Goal: Check status: Check status

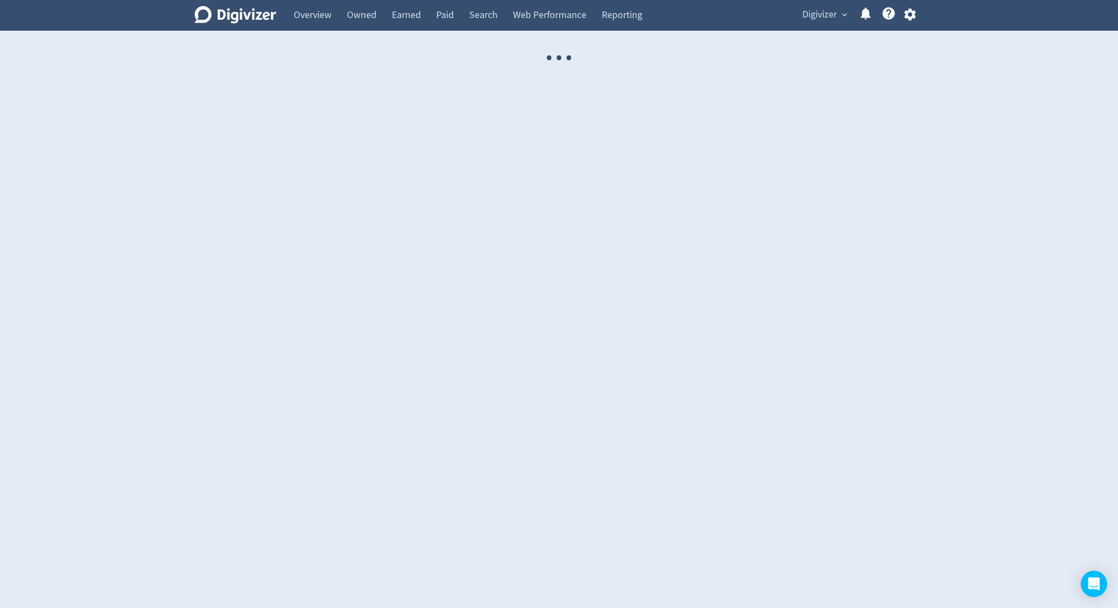
select select "USER"
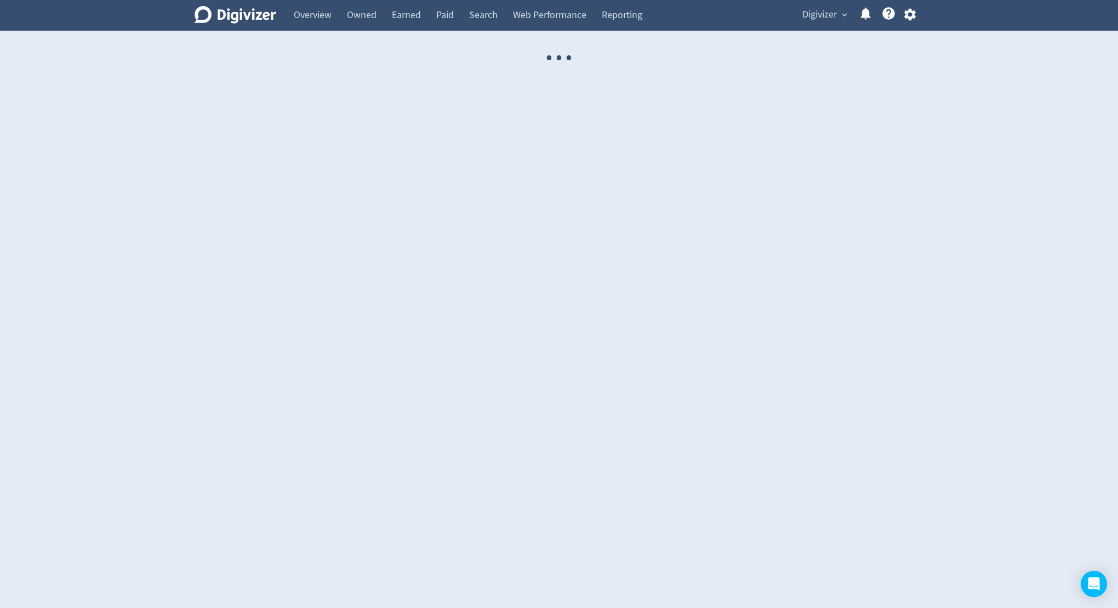
select select "USER"
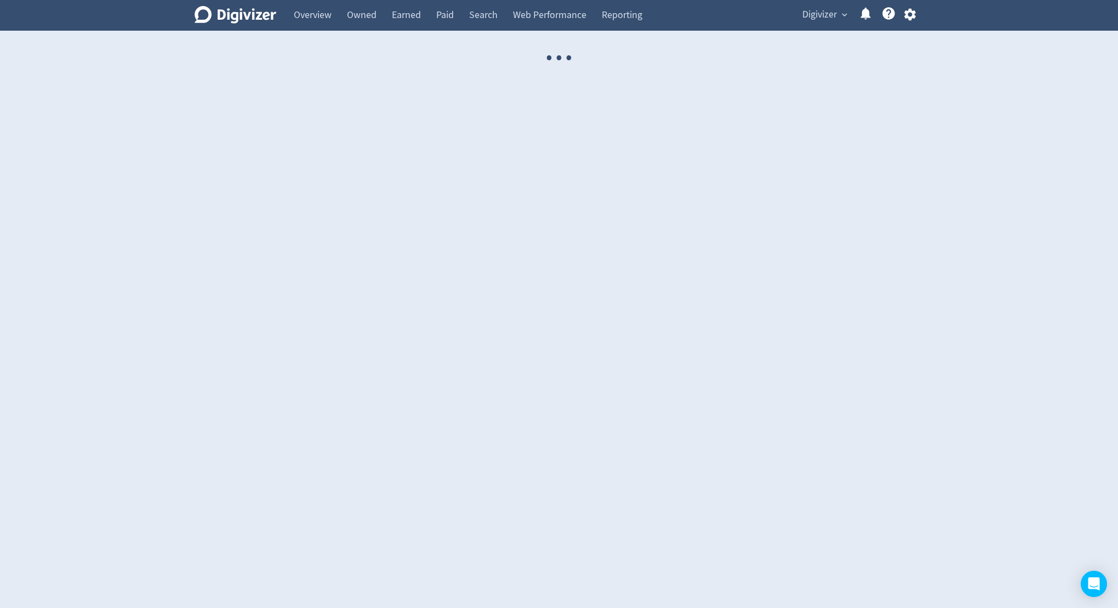
select select "USER"
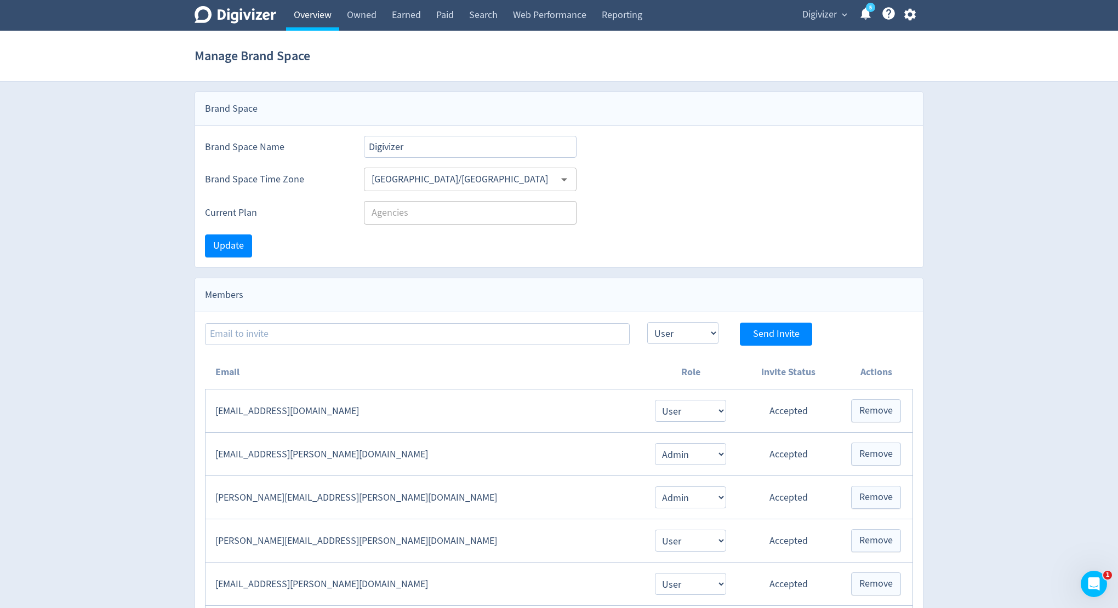
click at [308, 24] on link "Overview" at bounding box center [312, 15] width 53 height 31
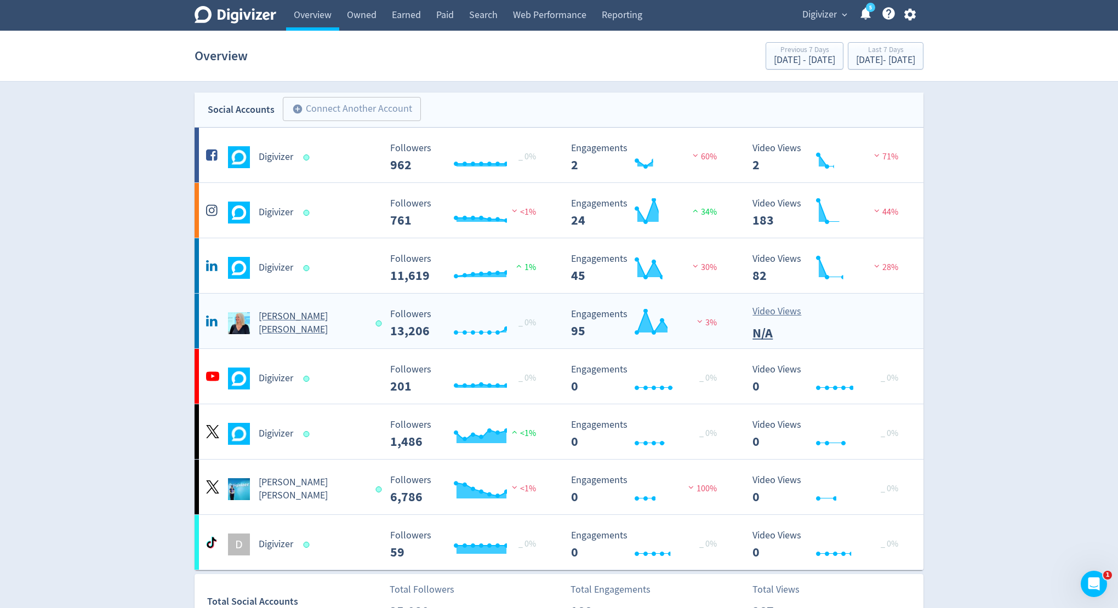
click at [286, 314] on div "[PERSON_NAME] [PERSON_NAME]" at bounding box center [291, 323] width 177 height 26
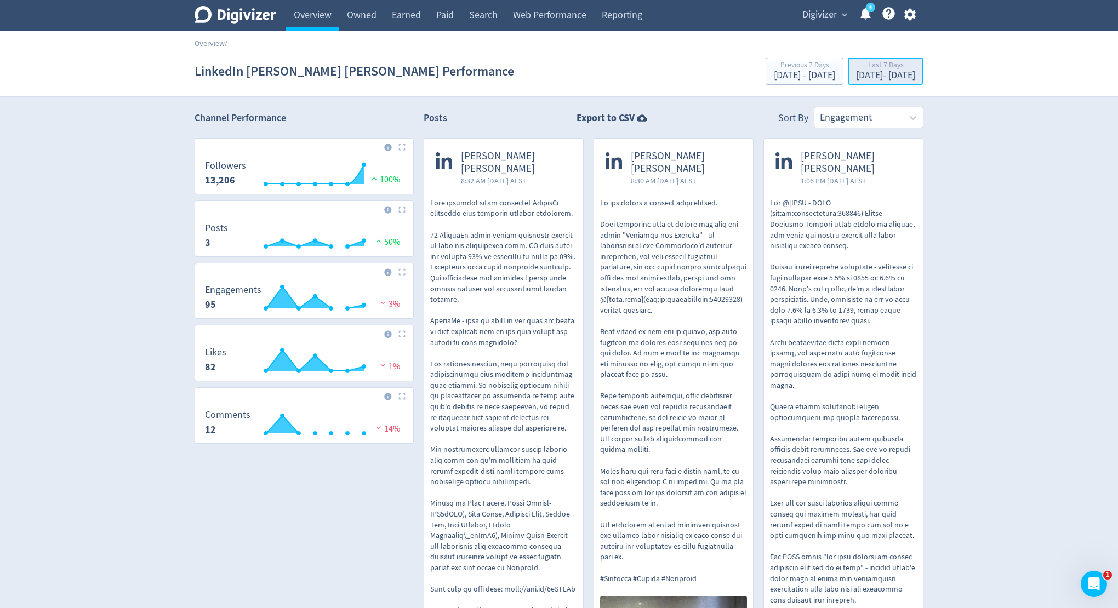
click at [856, 72] on div "[DATE] - [DATE]" at bounding box center [885, 76] width 59 height 10
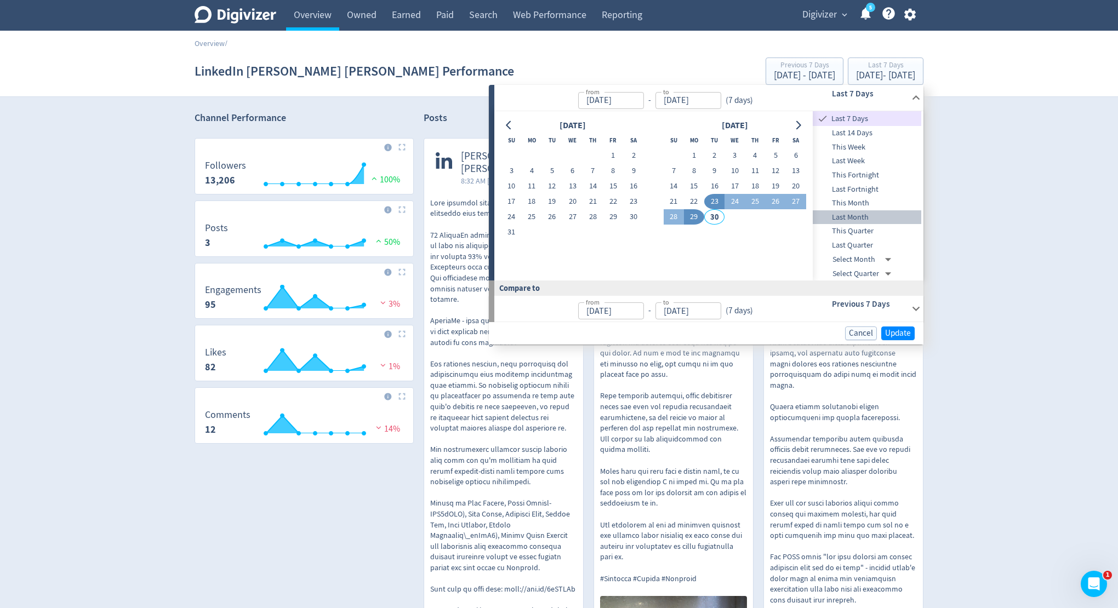
click at [857, 218] on span "Last Month" at bounding box center [867, 218] width 109 height 12
type input "[DATE]"
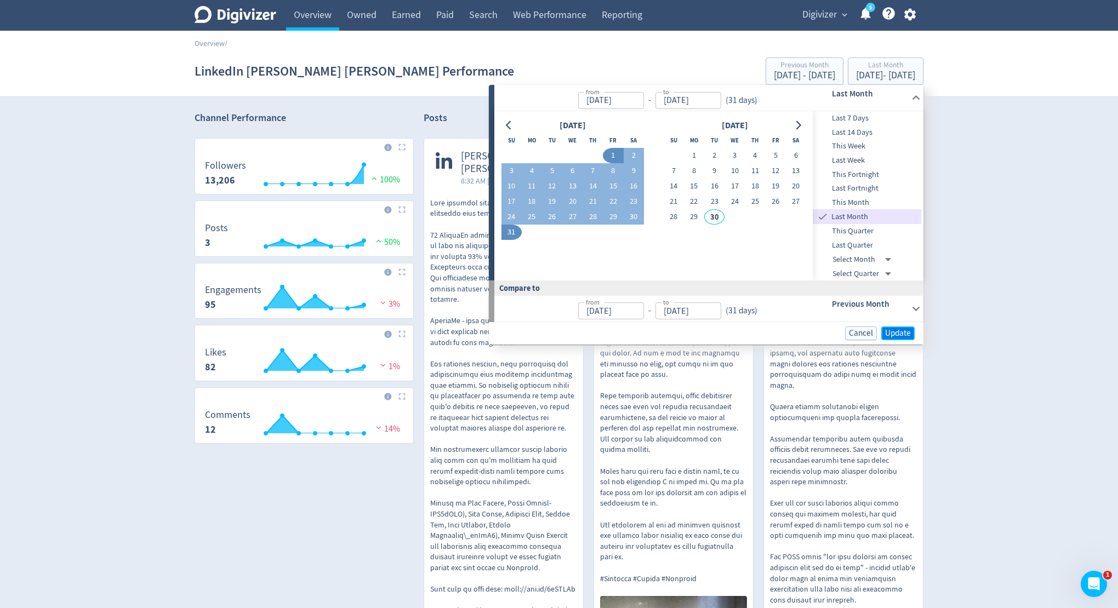
click at [904, 334] on span "Update" at bounding box center [898, 333] width 26 height 8
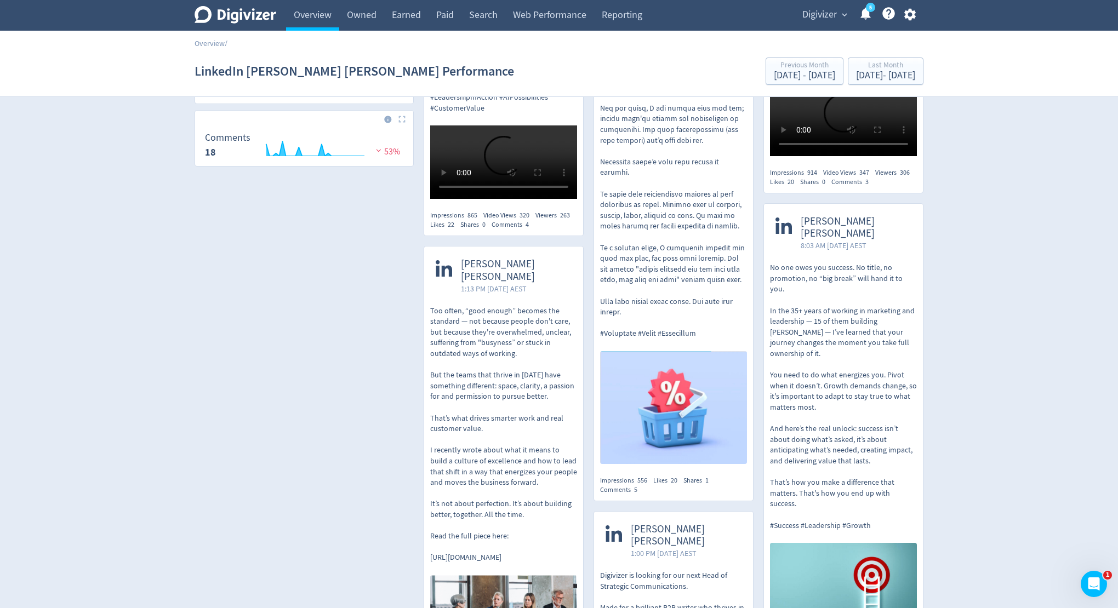
scroll to position [219, 0]
